Goal: Task Accomplishment & Management: Manage account settings

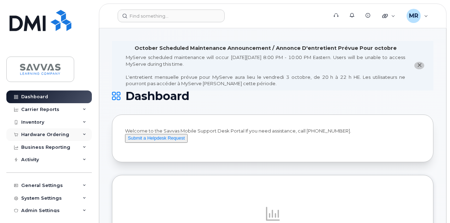
click at [52, 132] on div "Hardware Ordering" at bounding box center [45, 135] width 48 height 6
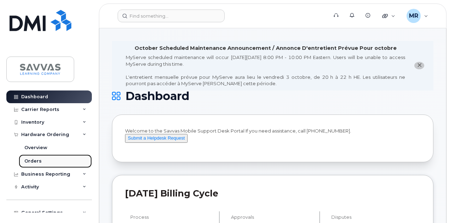
click at [40, 161] on div "Orders" at bounding box center [32, 161] width 17 height 6
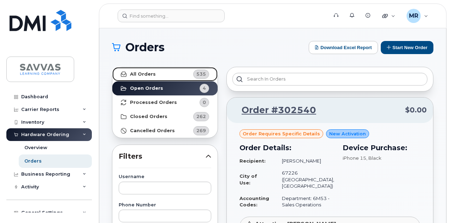
click at [158, 73] on link "All Orders 535" at bounding box center [164, 74] width 105 height 14
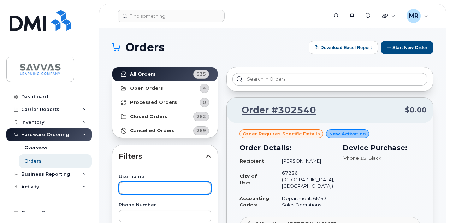
click at [160, 191] on input "text" at bounding box center [165, 188] width 93 height 13
type input "boris"
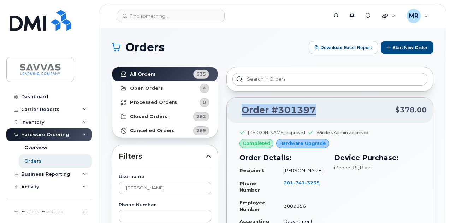
drag, startPoint x: 329, startPoint y: 110, endPoint x: 240, endPoint y: 112, distance: 89.1
click at [240, 112] on p "Order #301397 $378.00" at bounding box center [330, 110] width 194 height 13
copy link "Order #301397"
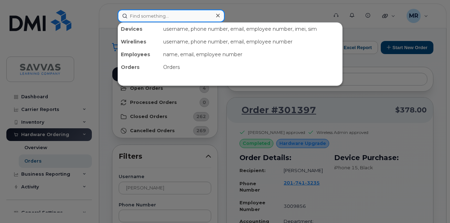
click at [153, 16] on input at bounding box center [171, 16] width 107 height 13
paste input "Otto"
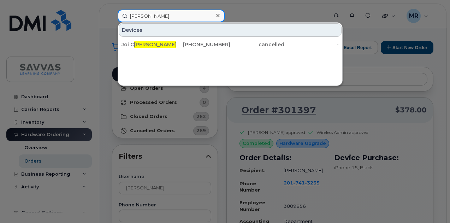
paste input "White"
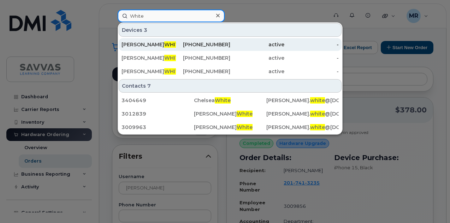
type input "White"
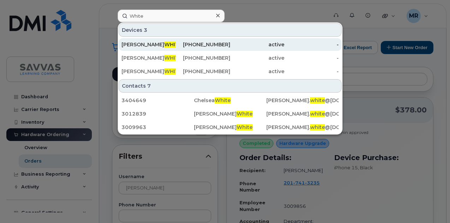
click at [199, 43] on div "817-235-5068" at bounding box center [203, 44] width 54 height 7
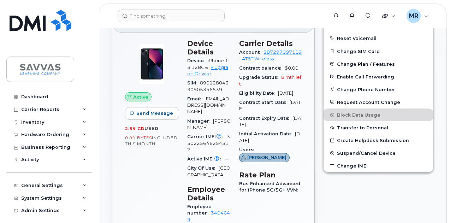
scroll to position [212, 0]
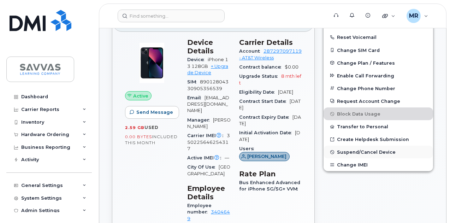
click at [382, 152] on span "Suspend/Cancel Device" at bounding box center [366, 151] width 59 height 5
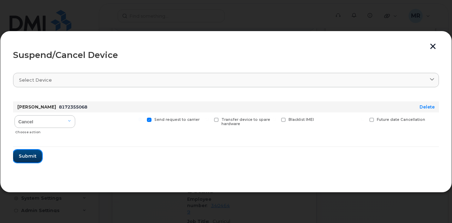
click at [21, 155] on span "Submit" at bounding box center [28, 156] width 18 height 7
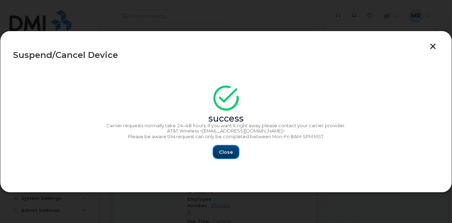
click at [225, 153] on span "Close" at bounding box center [226, 152] width 14 height 7
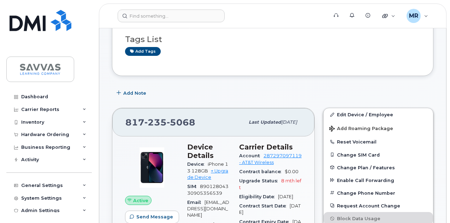
scroll to position [0, 0]
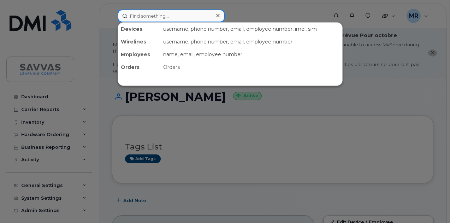
click at [165, 17] on input at bounding box center [171, 16] width 107 height 13
paste input "Forbes"
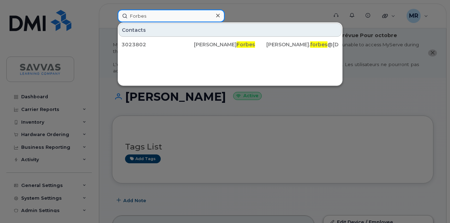
paste input "[PERSON_NAME]"
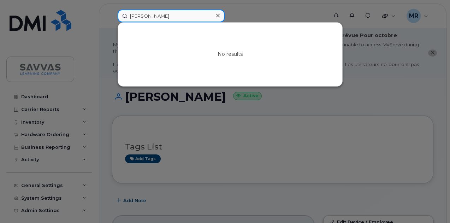
click at [193, 13] on input "[PERSON_NAME]" at bounding box center [171, 16] width 107 height 13
paste input "Kwitnicki"
type input "Kwitnicki"
